Goal: Task Accomplishment & Management: Manage account settings

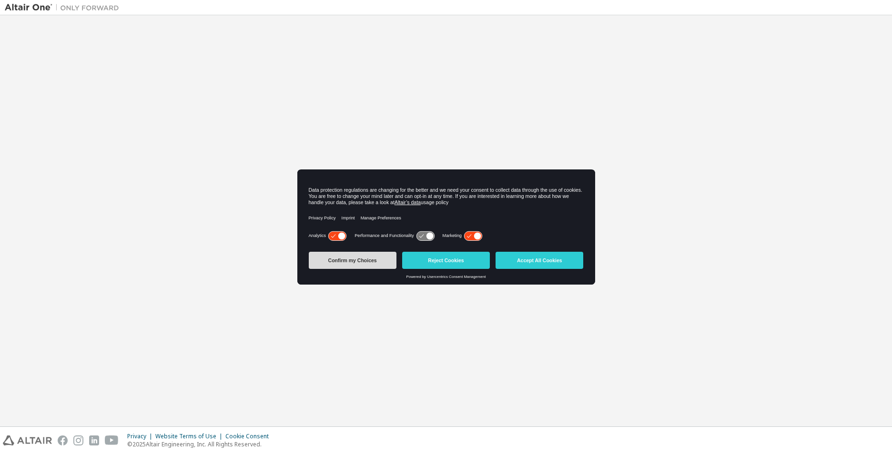
click at [356, 256] on button "Confirm my Choices" at bounding box center [353, 260] width 88 height 17
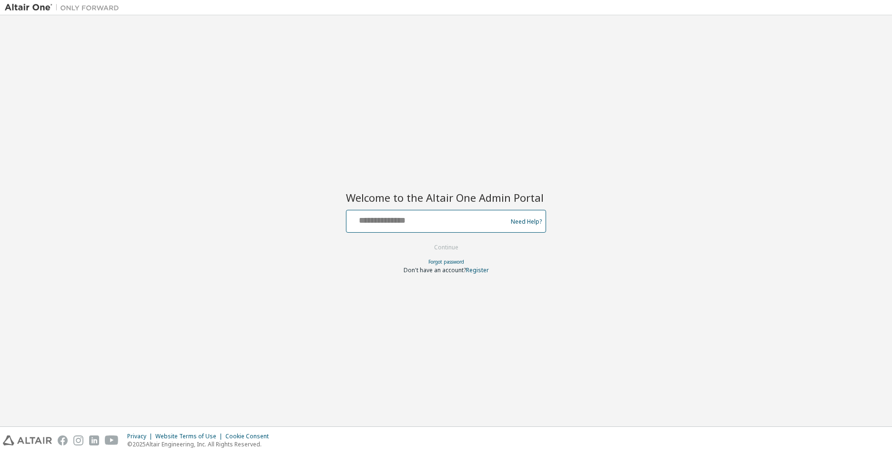
click at [384, 218] on input "text" at bounding box center [428, 219] width 156 height 14
type input "**********"
click at [430, 245] on button "Continue" at bounding box center [446, 248] width 44 height 14
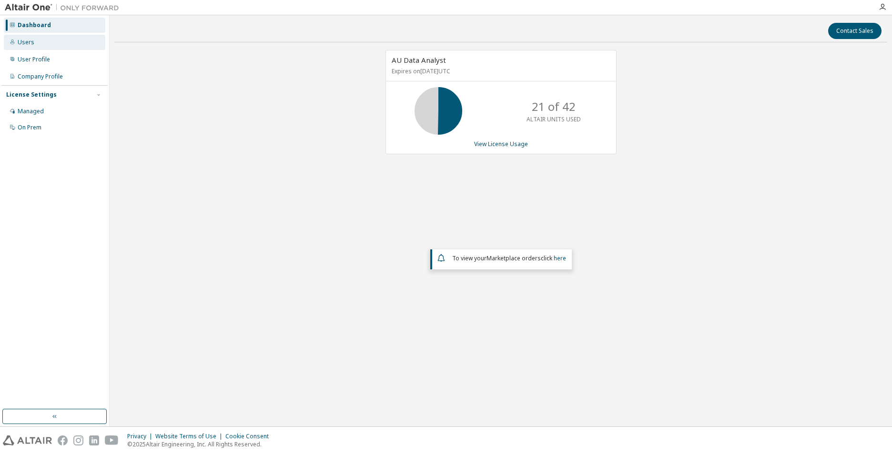
click at [30, 39] on div "Users" at bounding box center [26, 43] width 17 height 8
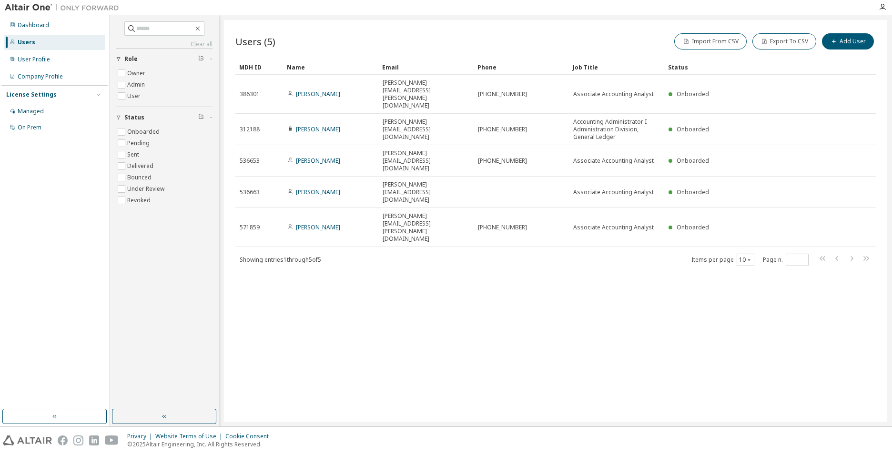
click at [33, 69] on div "Dashboard Users User Profile Company Profile License Settings Managed On Prem" at bounding box center [54, 77] width 106 height 120
click at [42, 61] on div "User Profile" at bounding box center [34, 60] width 32 height 8
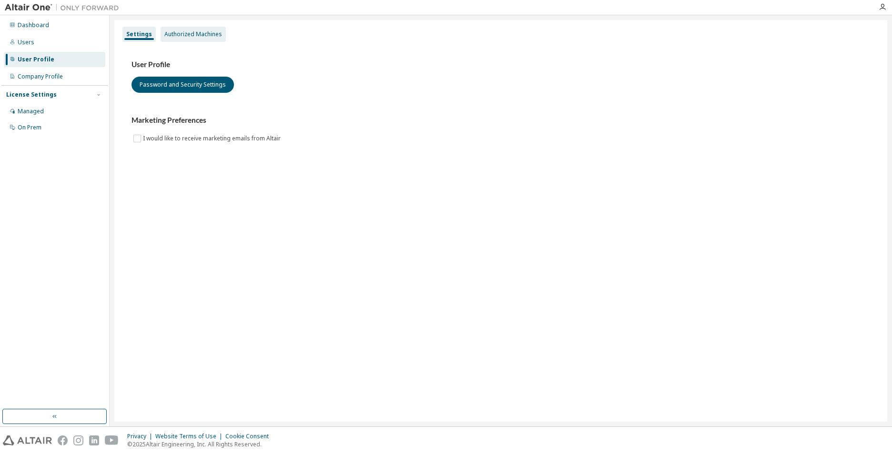
click at [197, 36] on div "Authorized Machines" at bounding box center [193, 34] width 58 height 8
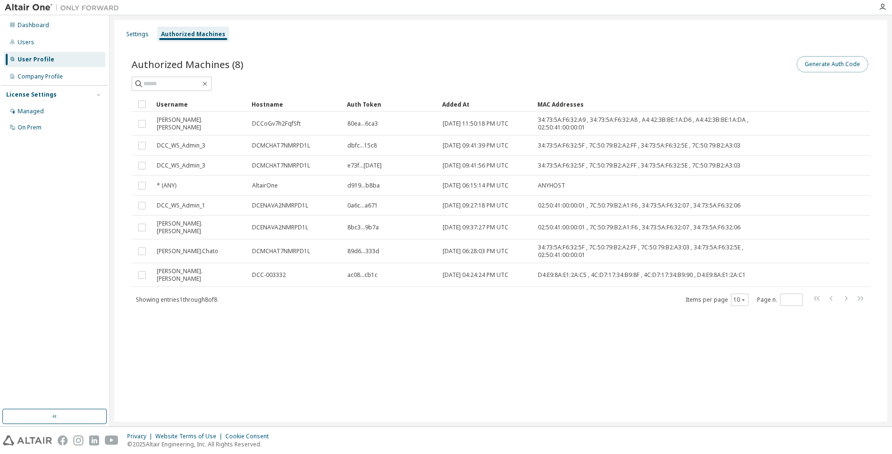
click at [846, 63] on button "Generate Auth Code" at bounding box center [831, 64] width 71 height 16
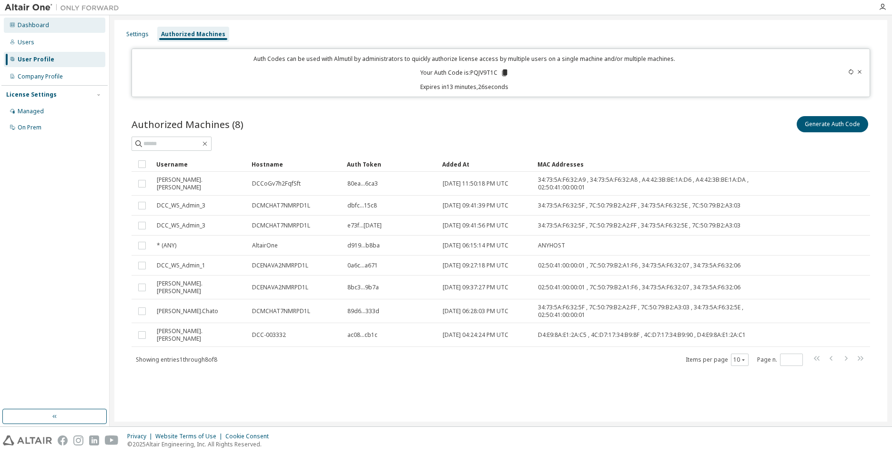
click at [21, 31] on div "Dashboard" at bounding box center [54, 25] width 101 height 15
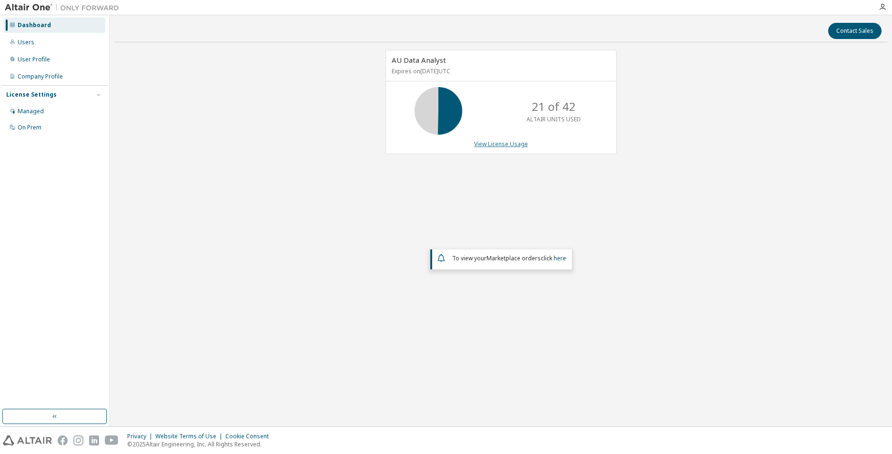
click at [496, 144] on link "View License Usage" at bounding box center [501, 144] width 54 height 8
drag, startPoint x: 406, startPoint y: 73, endPoint x: 500, endPoint y: 73, distance: 93.8
click at [500, 73] on p "Expires on [DATE] UTC" at bounding box center [499, 71] width 216 height 8
click at [43, 114] on div "Managed" at bounding box center [54, 111] width 101 height 15
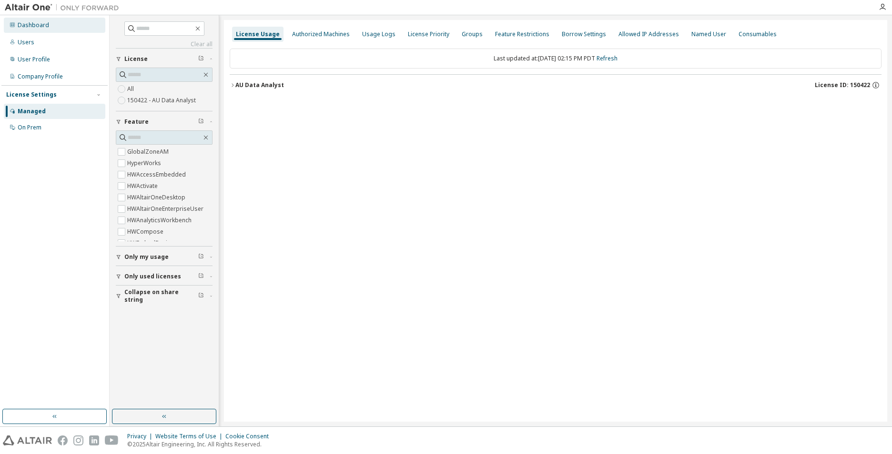
click at [55, 25] on div "Dashboard" at bounding box center [54, 25] width 101 height 15
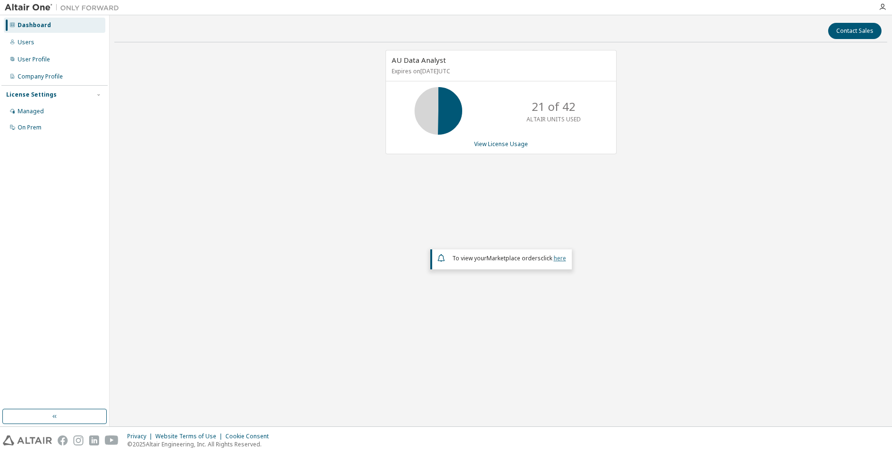
click at [559, 257] on link "here" at bounding box center [559, 258] width 12 height 8
